Goal: Information Seeking & Learning: Learn about a topic

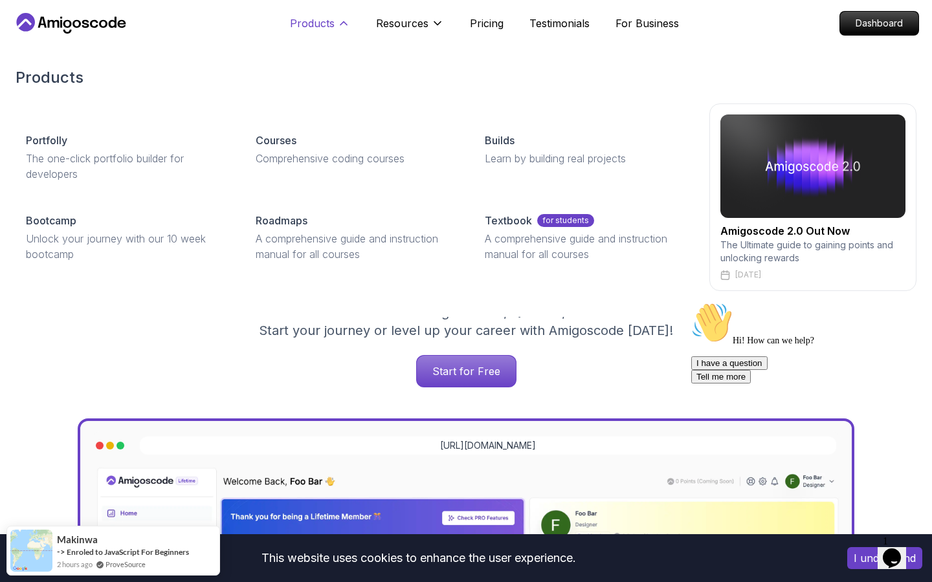
click at [310, 16] on p "Products" at bounding box center [312, 24] width 45 height 16
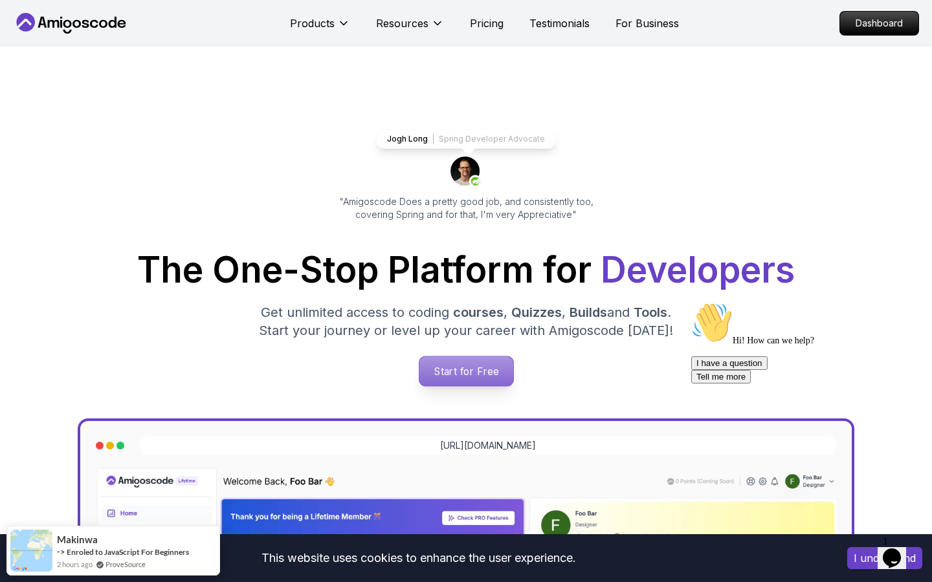
click at [485, 383] on p "Start for Free" at bounding box center [466, 371] width 94 height 30
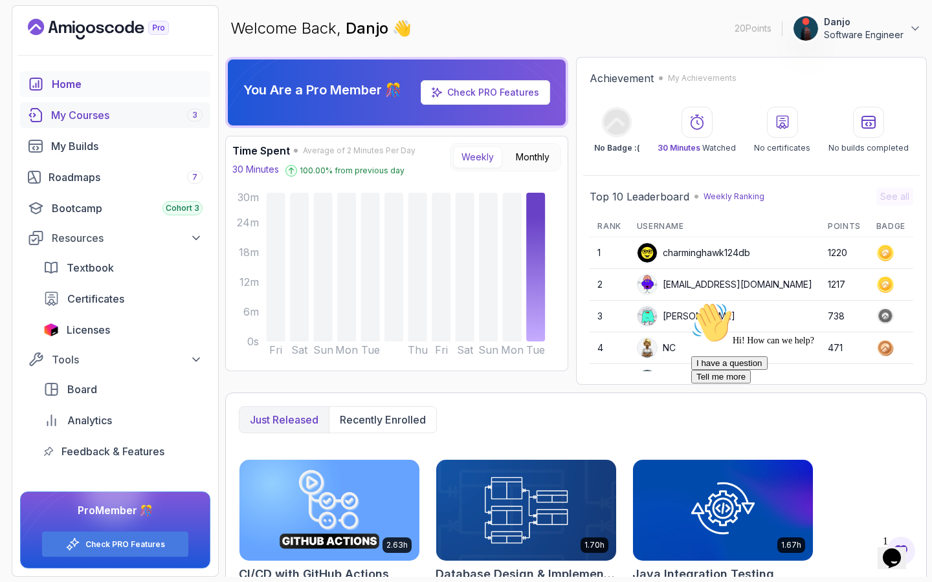
click at [74, 116] on div "My Courses 3" at bounding box center [126, 115] width 151 height 16
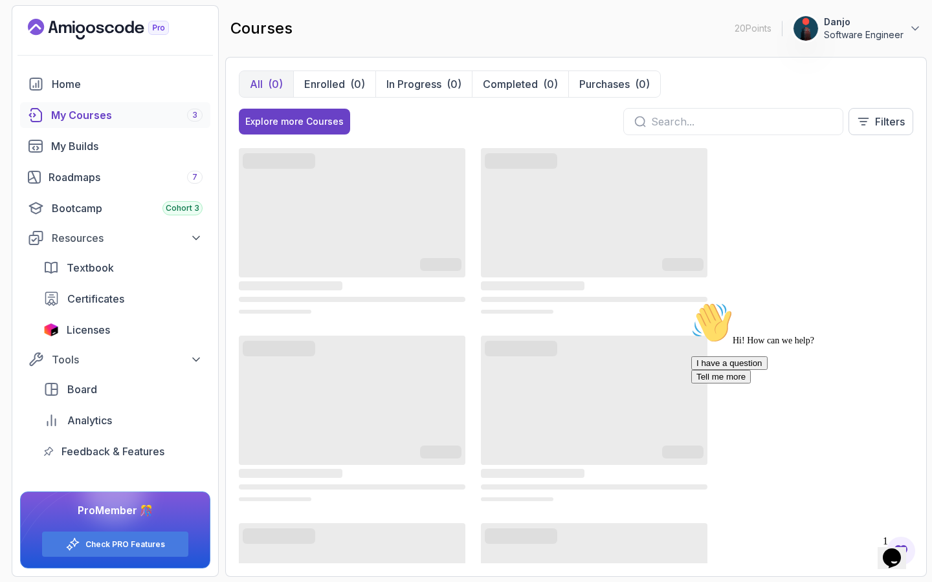
click at [441, 116] on div "Explore more Courses Filters" at bounding box center [576, 121] width 674 height 27
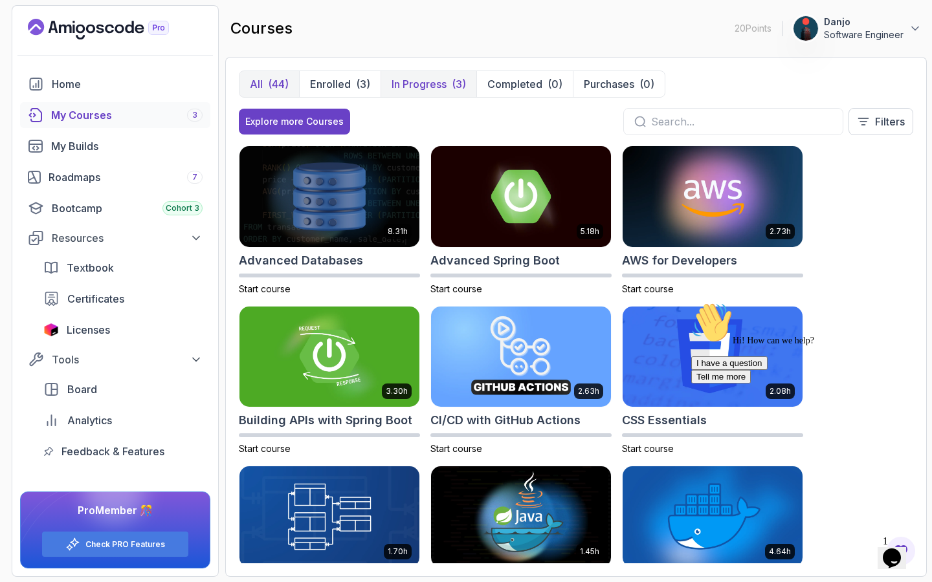
click at [424, 83] on p "In Progress" at bounding box center [418, 84] width 55 height 16
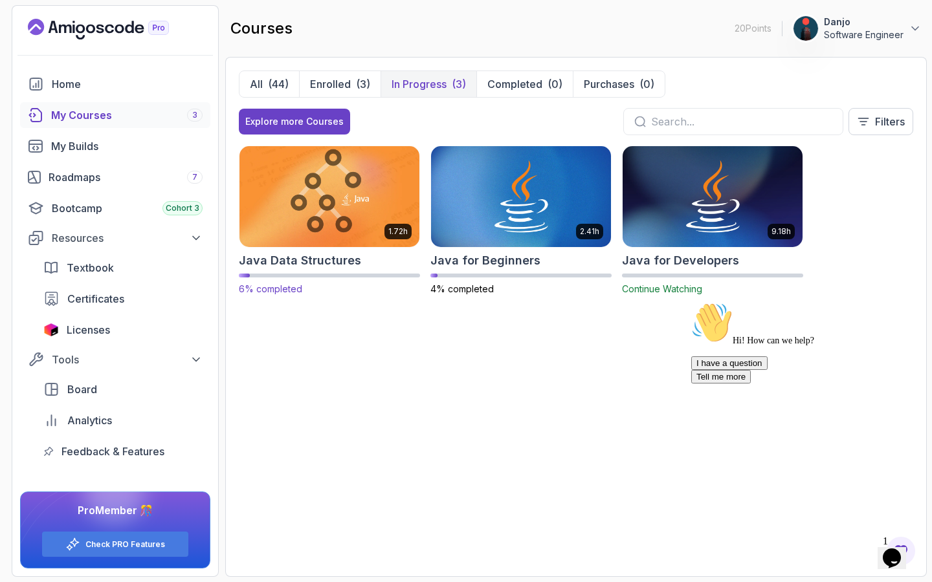
click at [349, 195] on img at bounding box center [329, 196] width 189 height 105
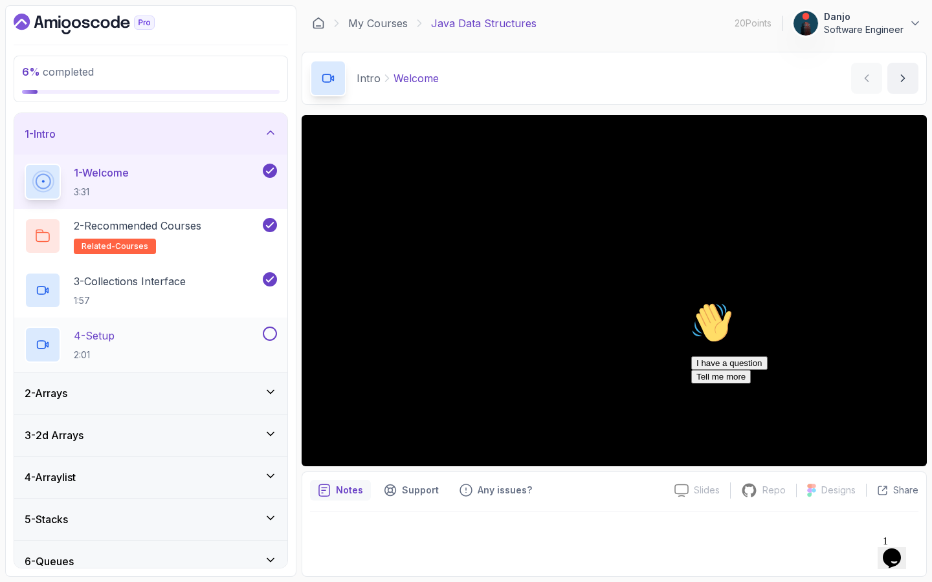
click at [131, 343] on div "4 - Setup 2:01" at bounding box center [142, 345] width 235 height 36
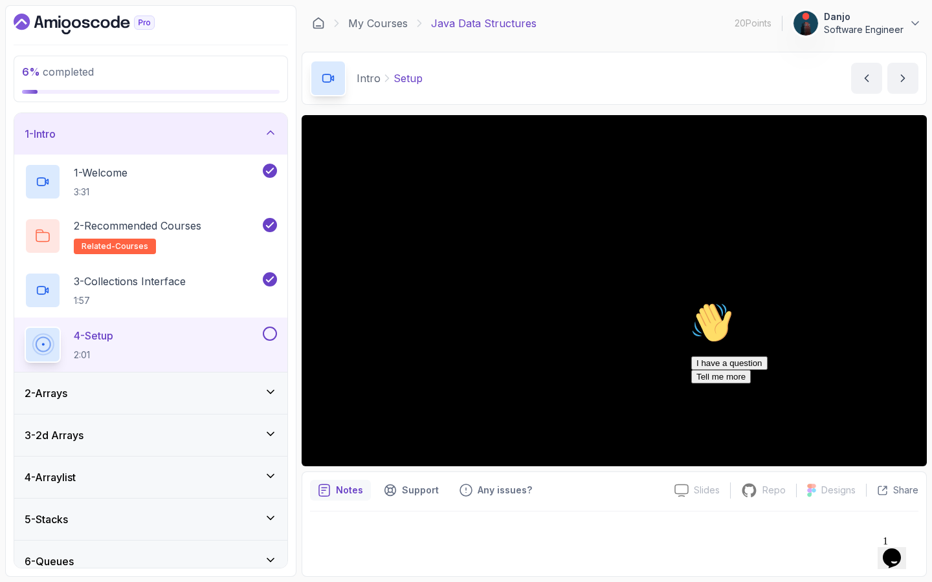
click at [691, 302] on icon "Chat attention grabber" at bounding box center [691, 302] width 0 height 0
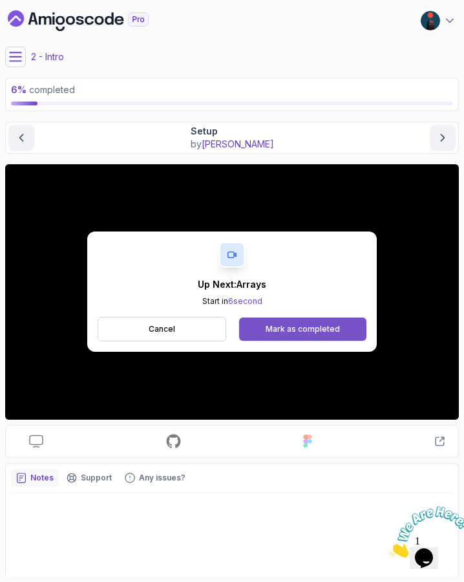
click at [261, 328] on button "Mark as completed" at bounding box center [302, 329] width 127 height 23
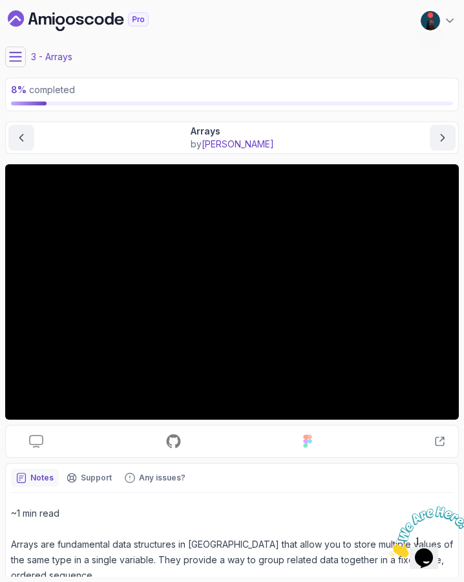
click at [172, 72] on main "My Courses Java Data Structures 20 Points 1 Danjo Software Engineer 3 - Arrays …" at bounding box center [232, 291] width 454 height 572
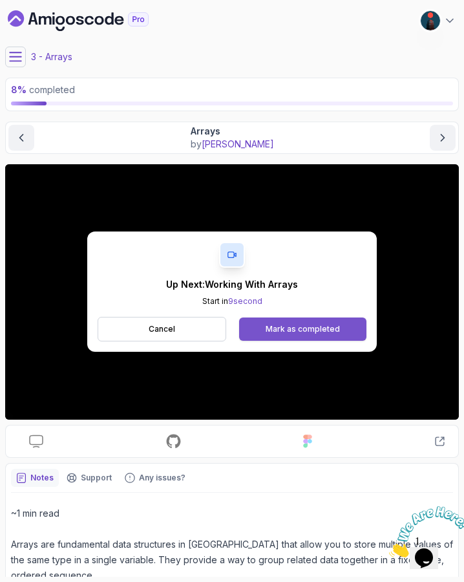
click at [319, 322] on button "Mark as completed" at bounding box center [302, 329] width 127 height 23
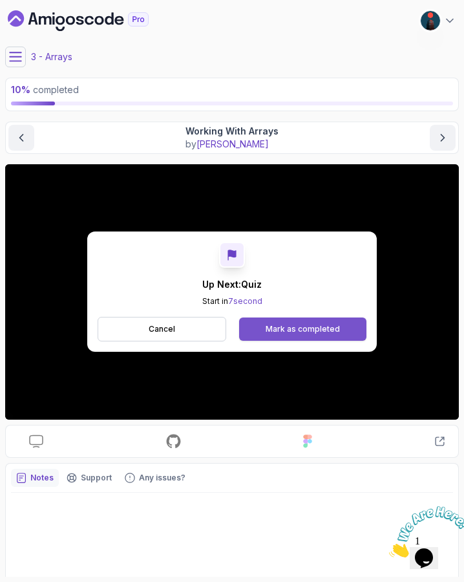
click at [283, 327] on div "Mark as completed" at bounding box center [303, 329] width 74 height 10
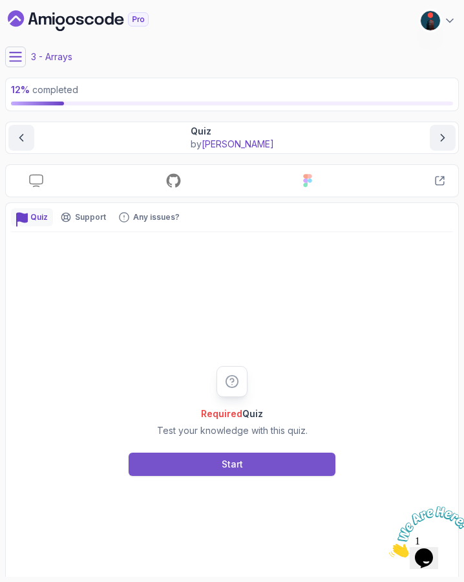
click at [249, 459] on button "Start" at bounding box center [232, 464] width 207 height 23
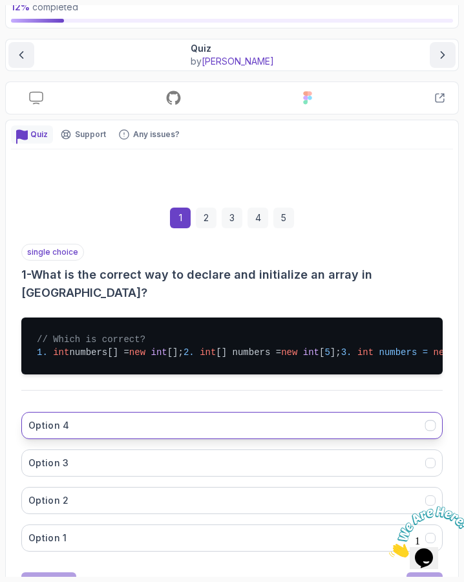
scroll to position [91, 0]
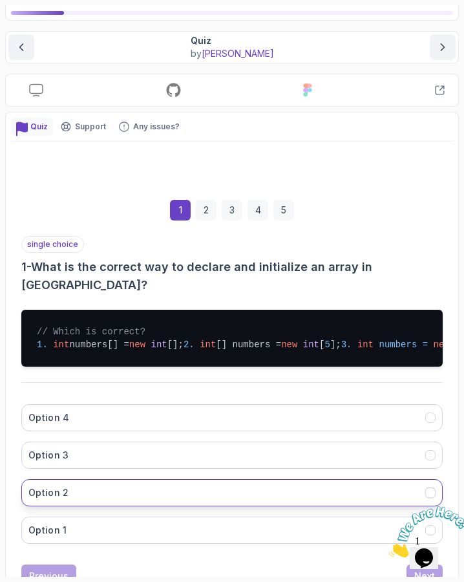
click at [100, 507] on button "Option 2" at bounding box center [232, 492] width 422 height 27
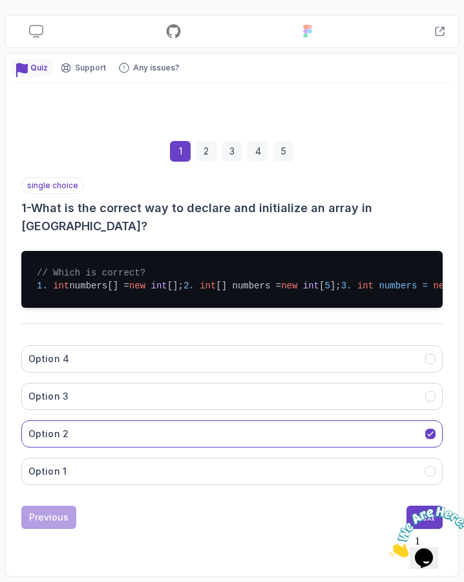
scroll to position [170, 0]
click at [389, 549] on icon "Close" at bounding box center [389, 554] width 0 height 11
click at [421, 515] on div "Next" at bounding box center [425, 517] width 21 height 13
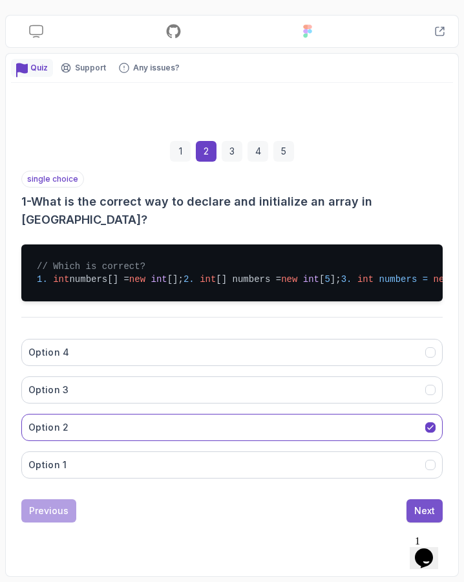
scroll to position [54, 0]
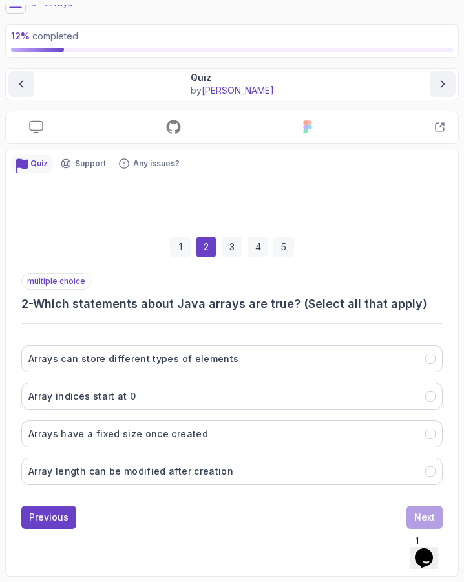
click at [420, 547] on button "Opens Chat This icon Opens the chat window." at bounding box center [424, 558] width 28 height 22
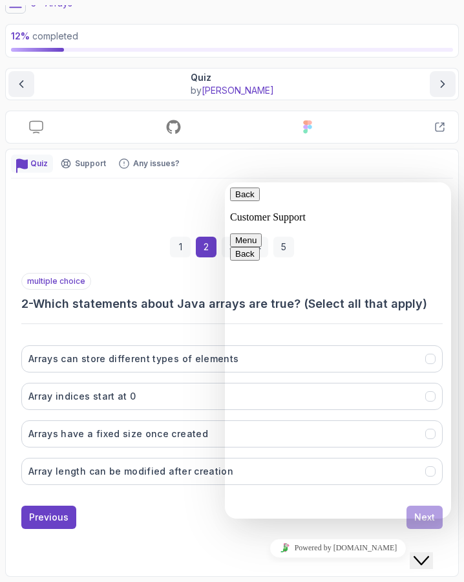
click at [246, 201] on button "Back" at bounding box center [245, 195] width 30 height 14
click at [428, 554] on icon "Close Chat This icon closes the chat window." at bounding box center [422, 561] width 16 height 16
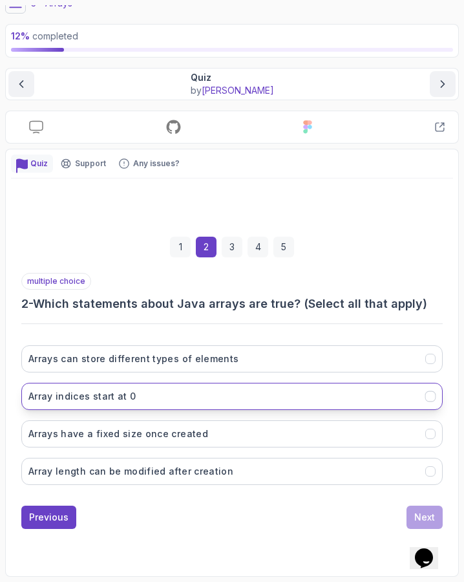
click at [228, 397] on button "Array indices start at 0" at bounding box center [232, 396] width 422 height 27
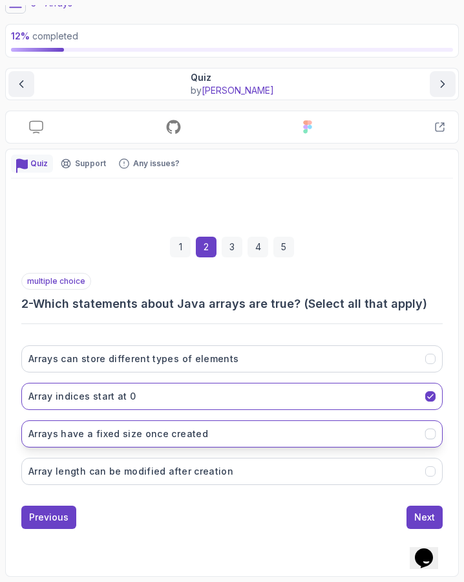
click at [213, 433] on button "Arrays have a fixed size once created" at bounding box center [232, 433] width 422 height 27
click at [432, 512] on div "Next" at bounding box center [425, 517] width 21 height 13
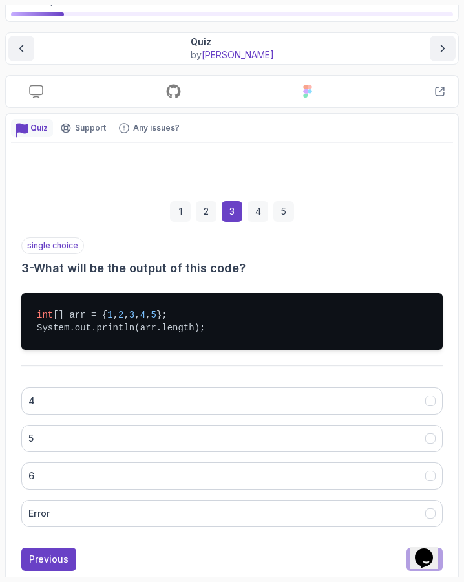
scroll to position [96, 0]
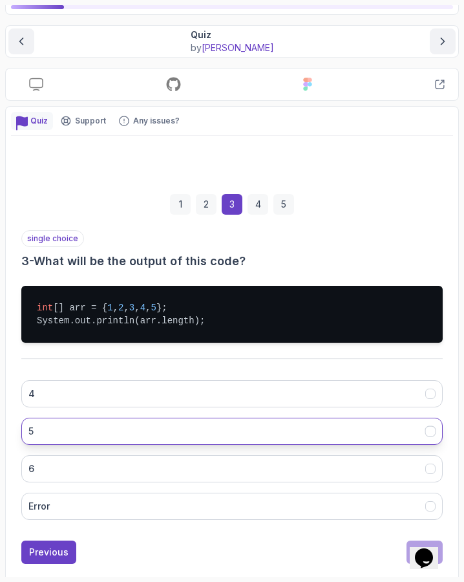
click at [94, 427] on button "5" at bounding box center [232, 431] width 422 height 27
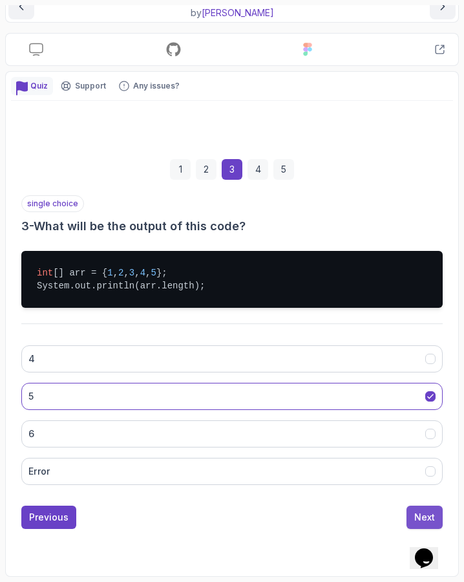
click at [411, 518] on button "Next" at bounding box center [425, 517] width 36 height 23
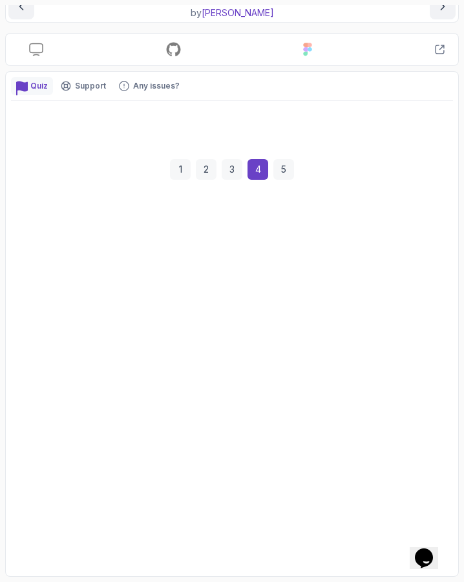
scroll to position [72, 0]
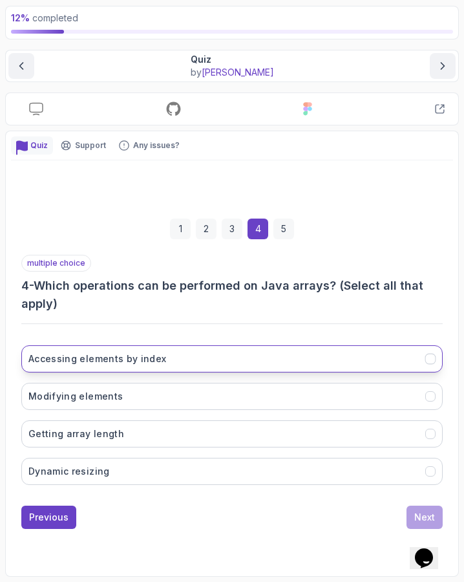
click at [303, 364] on button "Accessing elements by index" at bounding box center [232, 358] width 422 height 27
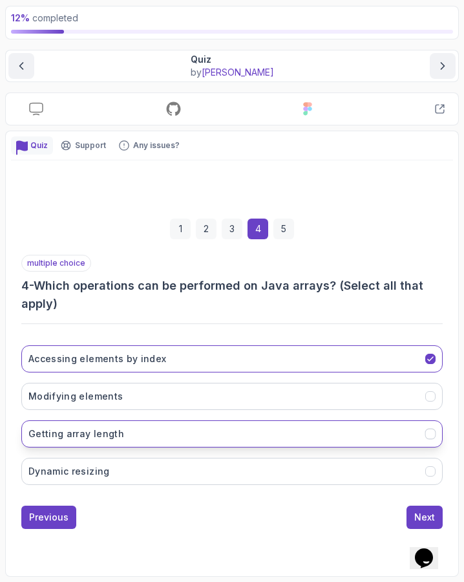
click at [278, 437] on button "Getting array length" at bounding box center [232, 433] width 422 height 27
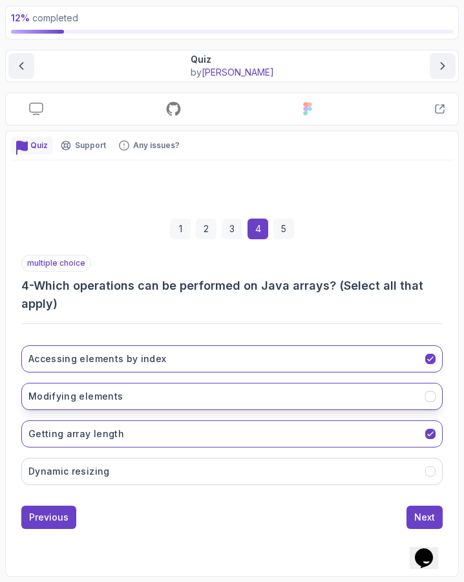
click at [272, 398] on button "Modifying elements" at bounding box center [232, 396] width 422 height 27
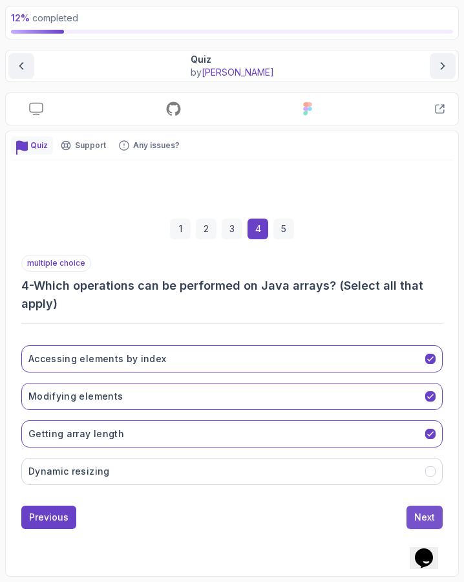
click at [416, 511] on div "Next" at bounding box center [425, 517] width 21 height 13
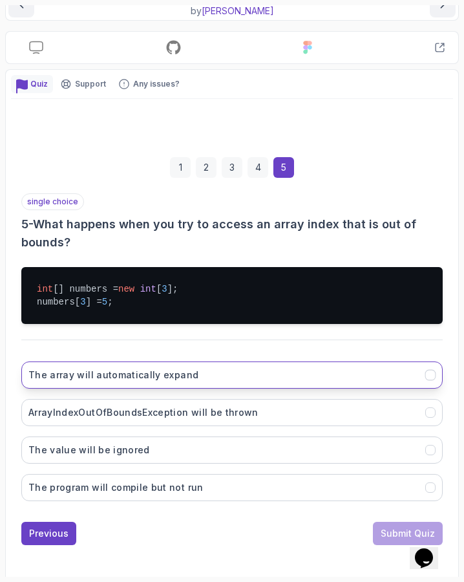
scroll to position [134, 0]
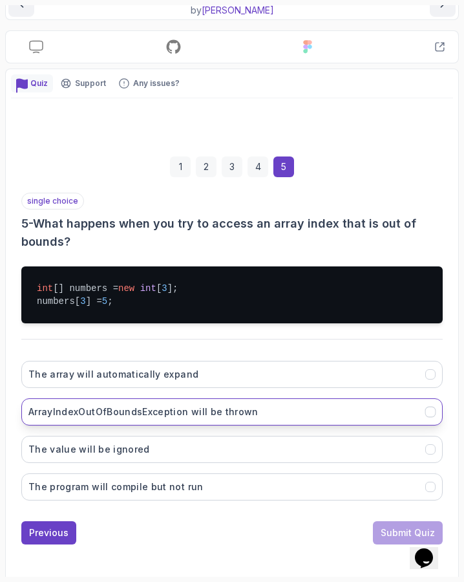
click at [343, 415] on button "ArrayIndexOutOfBoundsException will be thrown" at bounding box center [232, 411] width 422 height 27
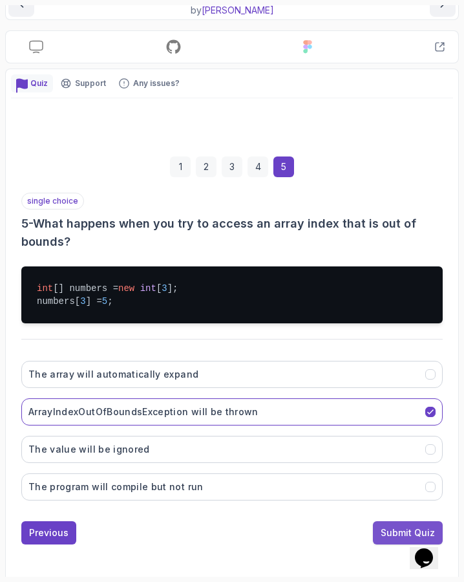
click at [394, 532] on div "Submit Quiz" at bounding box center [408, 533] width 54 height 13
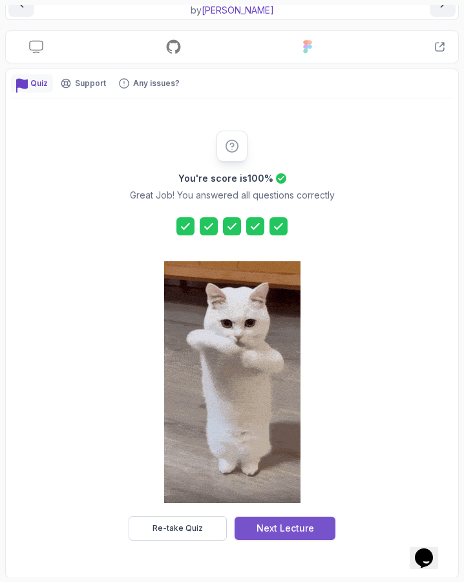
click at [301, 529] on div "Next Lecture" at bounding box center [286, 528] width 58 height 13
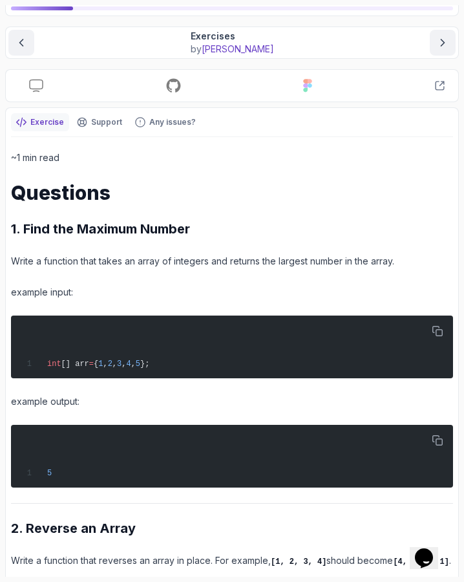
scroll to position [107, 0]
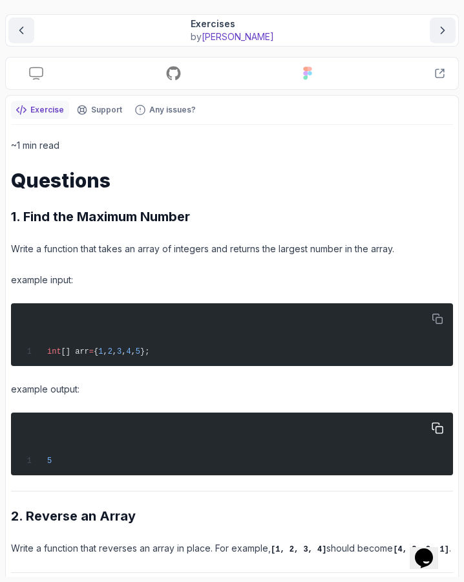
click at [245, 433] on div "5" at bounding box center [232, 444] width 427 height 52
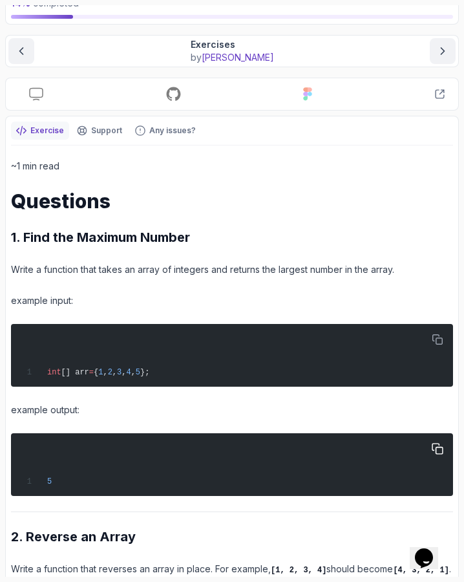
scroll to position [91, 0]
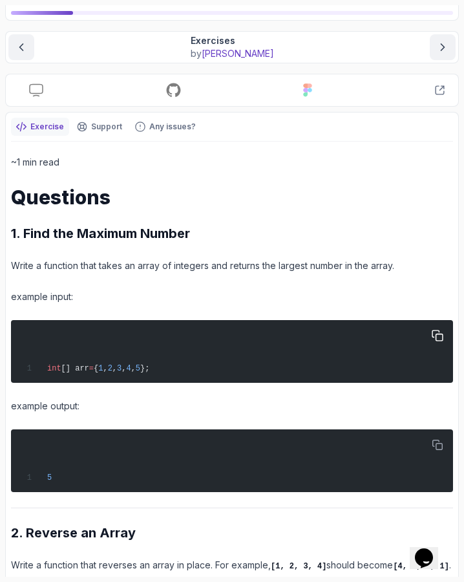
click at [142, 342] on div "int [] arr = { 1 , 2 , 3 , 4 , 5 };" at bounding box center [232, 351] width 427 height 52
click at [131, 367] on span "4" at bounding box center [128, 368] width 5 height 9
click at [149, 371] on span "};" at bounding box center [144, 368] width 9 height 9
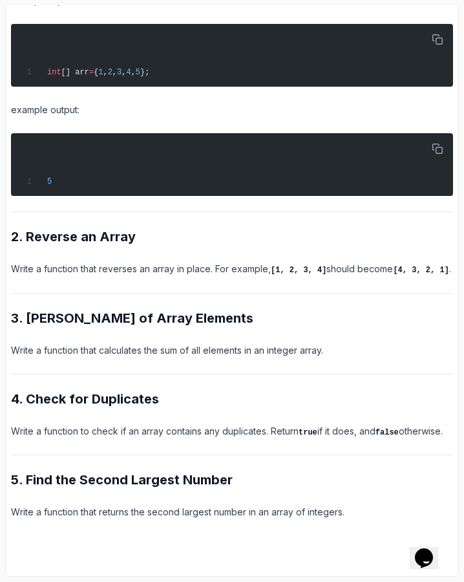
scroll to position [397, 0]
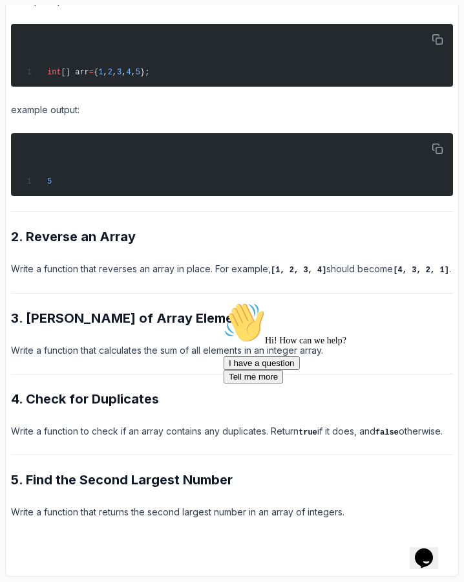
click at [303, 102] on p "example output:" at bounding box center [232, 110] width 442 height 16
